Goal: Transaction & Acquisition: Purchase product/service

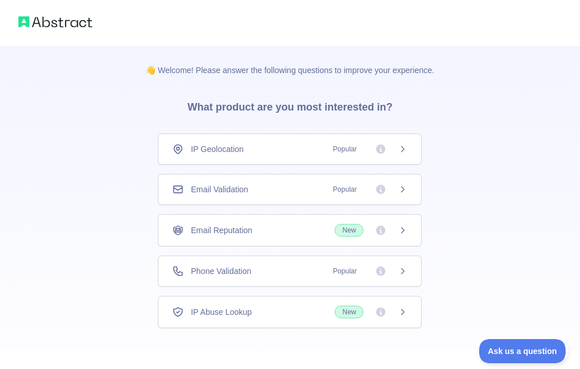
click at [271, 271] on div "Phone Validation Popular" at bounding box center [289, 271] width 235 height 12
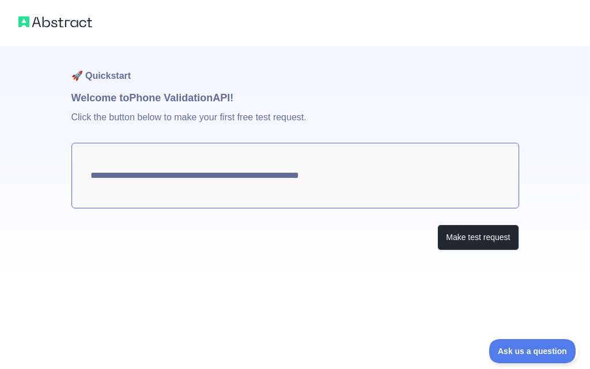
click at [369, 180] on textarea "**********" at bounding box center [294, 176] width 447 height 66
click at [270, 179] on textarea "**********" at bounding box center [294, 176] width 447 height 66
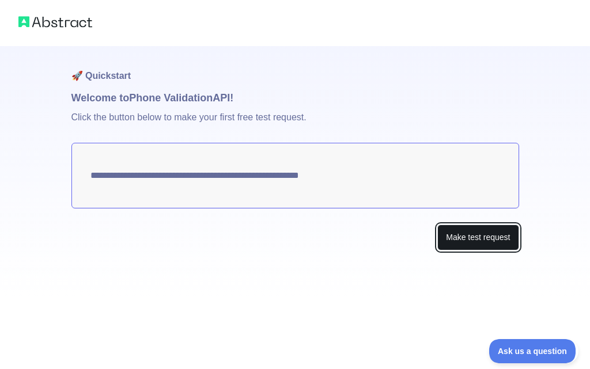
click at [476, 238] on button "Make test request" at bounding box center [477, 238] width 81 height 26
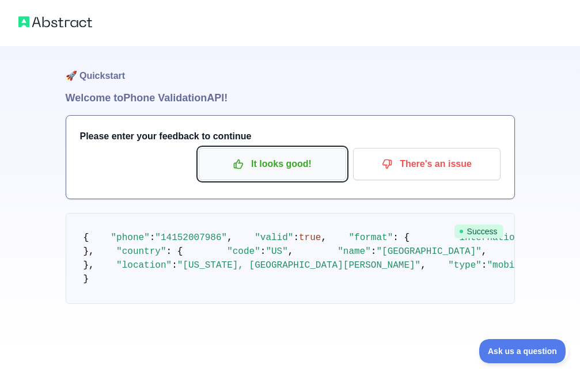
click at [266, 166] on p "It looks good!" at bounding box center [272, 164] width 130 height 20
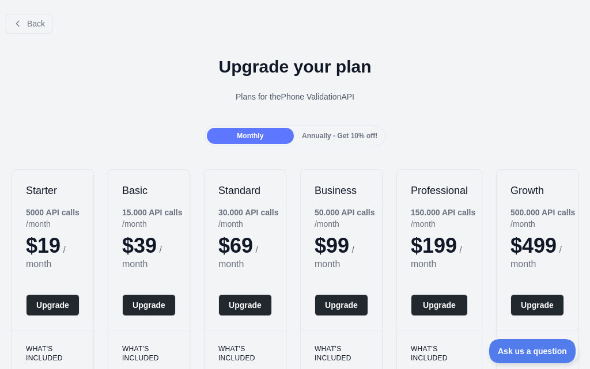
click at [336, 132] on span "Annually - Get 10% off!" at bounding box center [339, 136] width 75 height 8
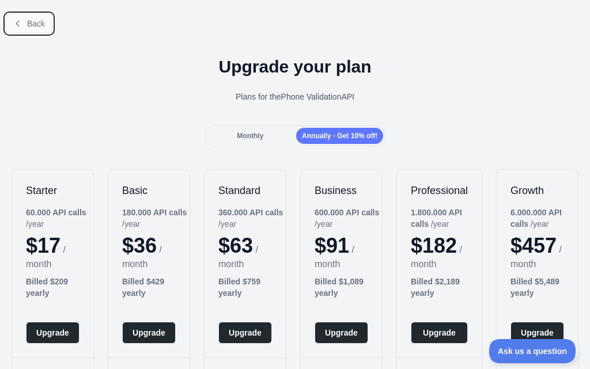
click at [8, 23] on button "Back" at bounding box center [29, 24] width 47 height 20
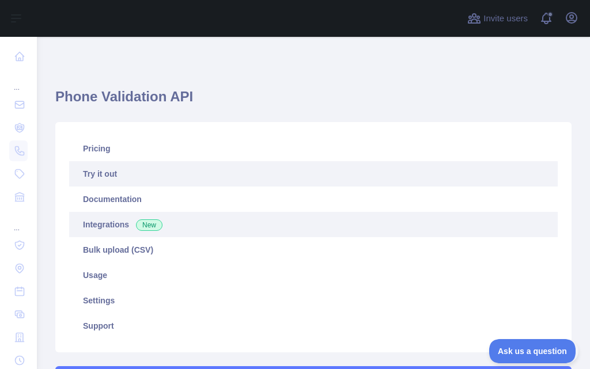
click at [126, 228] on link "Integrations New" at bounding box center [313, 224] width 488 height 25
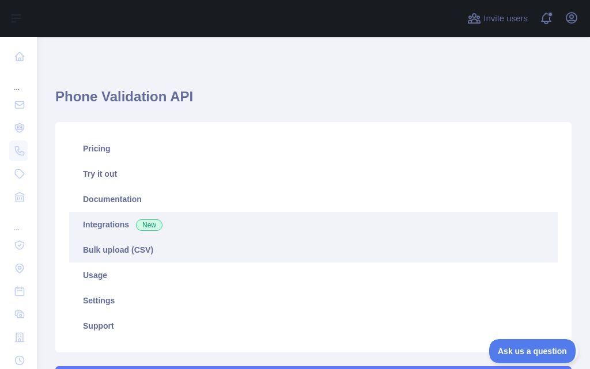
click at [122, 242] on link "Bulk upload (CSV)" at bounding box center [313, 249] width 488 height 25
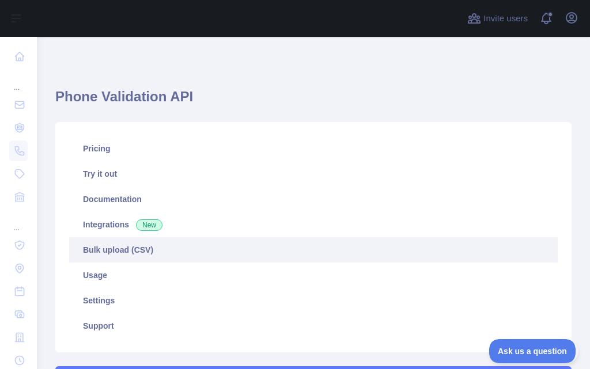
click at [122, 253] on link "Bulk upload (CSV)" at bounding box center [313, 249] width 488 height 25
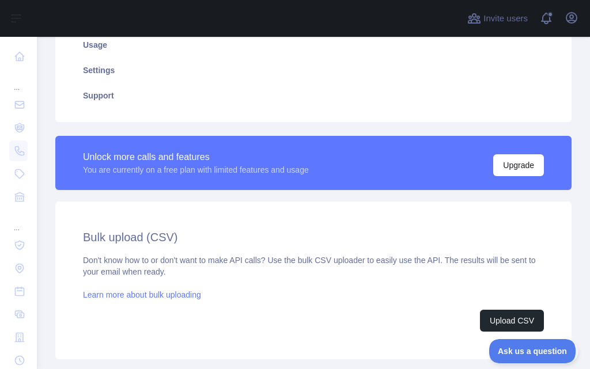
scroll to position [306, 0]
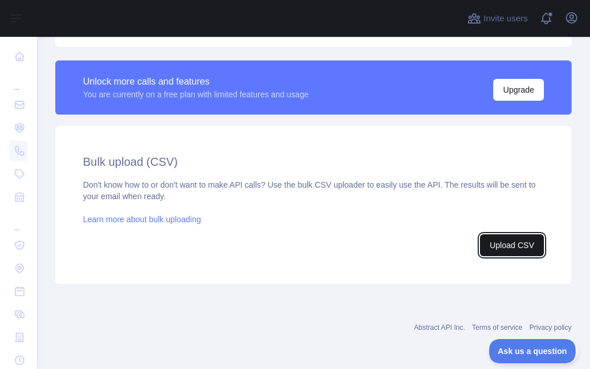
click at [493, 245] on button "Upload CSV" at bounding box center [512, 245] width 64 height 22
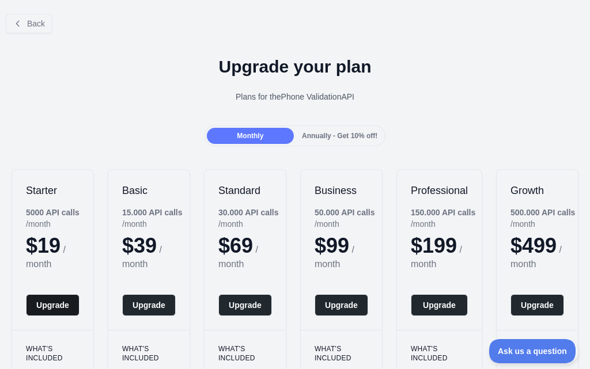
click at [45, 309] on button "Upgrade" at bounding box center [53, 305] width 54 height 22
